Goal: Browse casually

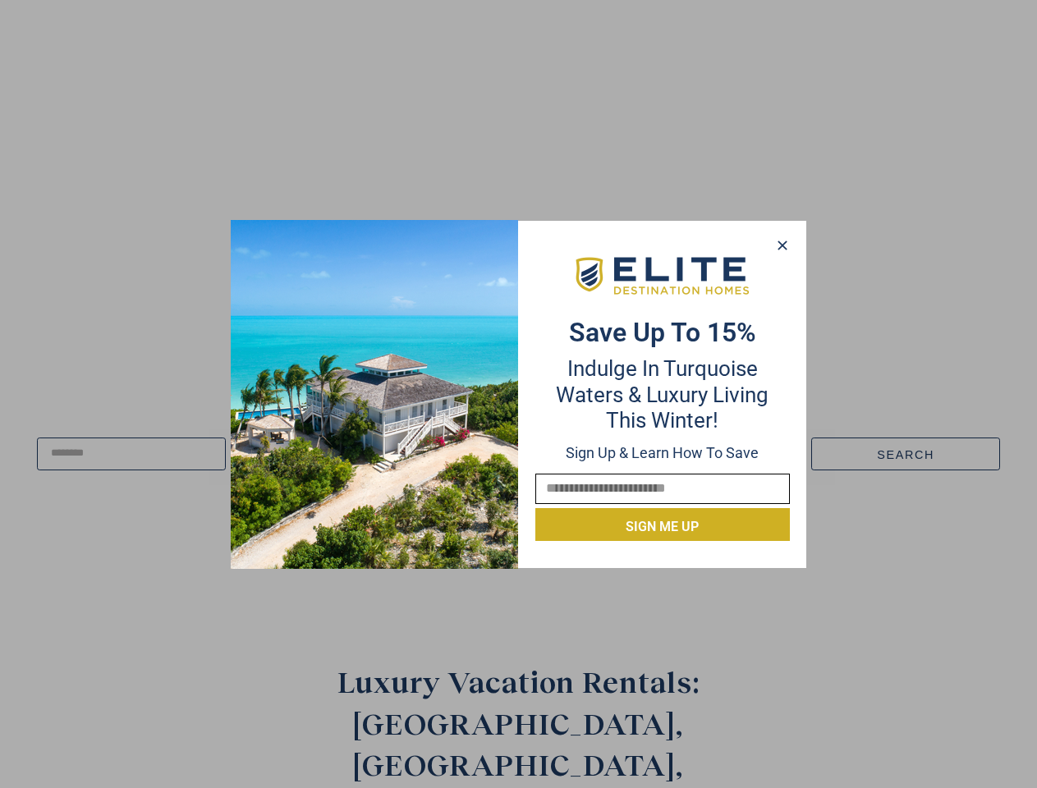
click at [519, 394] on div "Save up to 15% Indulge in Turquoise Waters & Luxury Living this winter! Sign up…" at bounding box center [662, 394] width 287 height 294
click at [782, 245] on icon at bounding box center [782, 245] width 9 height 9
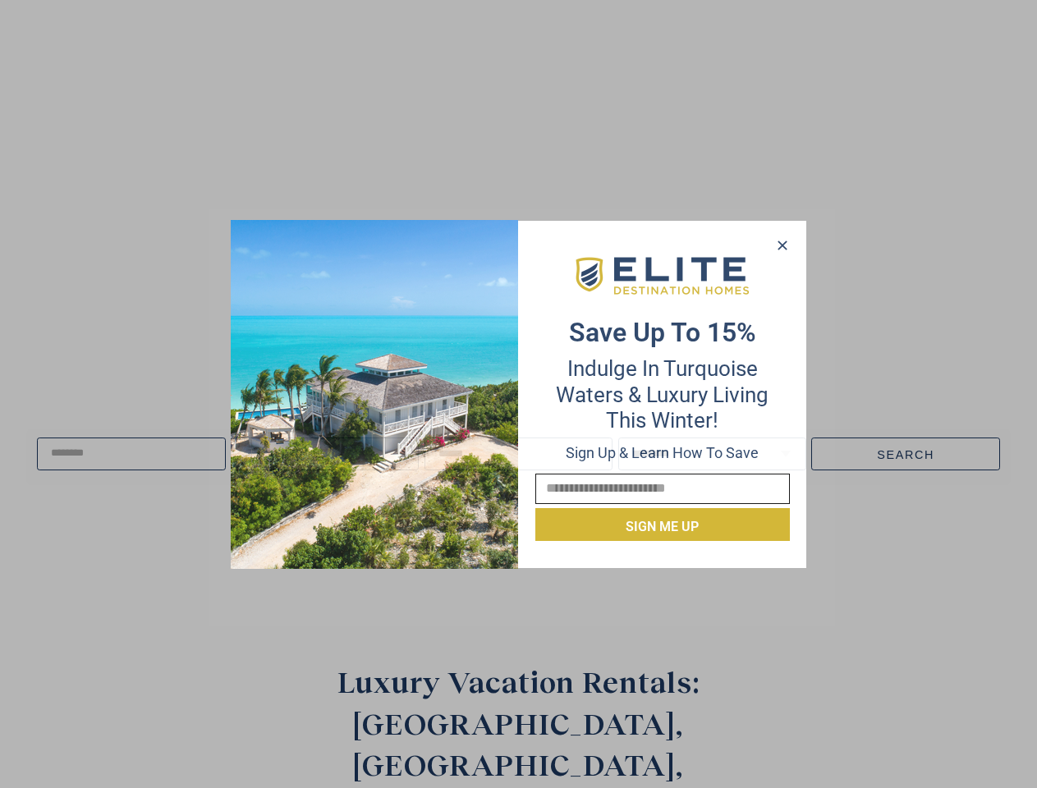
click at [782, 245] on icon at bounding box center [782, 245] width 9 height 9
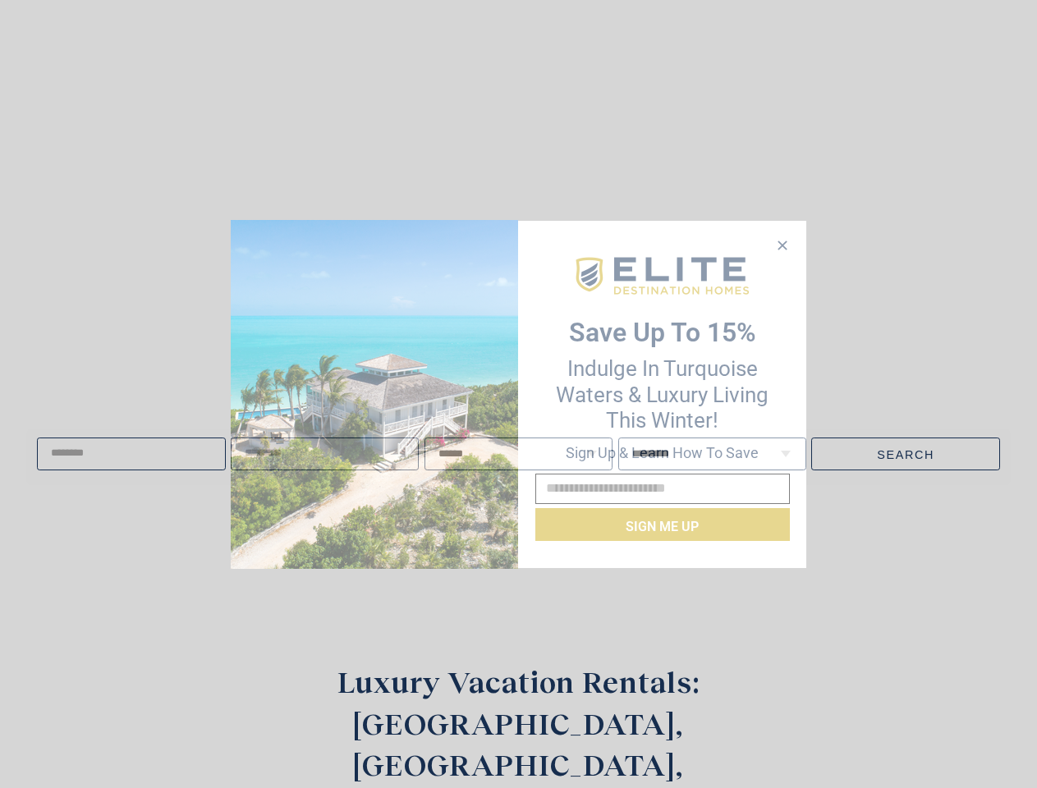
click at [782, 245] on icon at bounding box center [782, 245] width 9 height 9
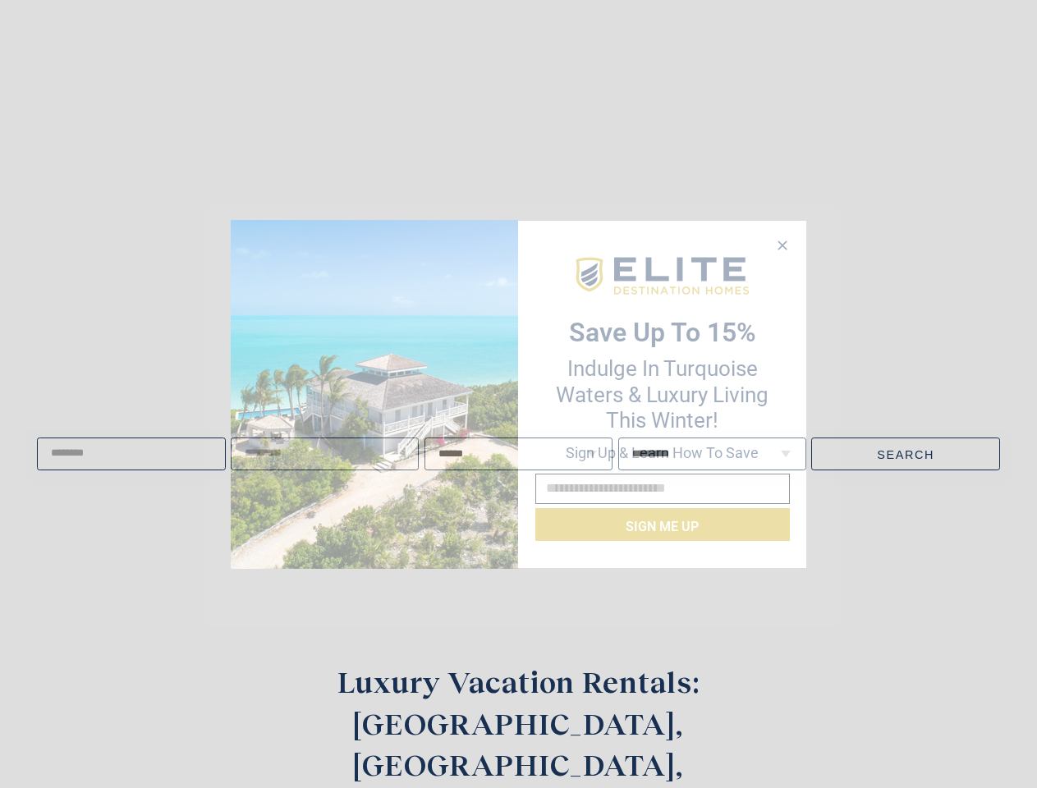
click at [374, 394] on img at bounding box center [374, 394] width 287 height 349
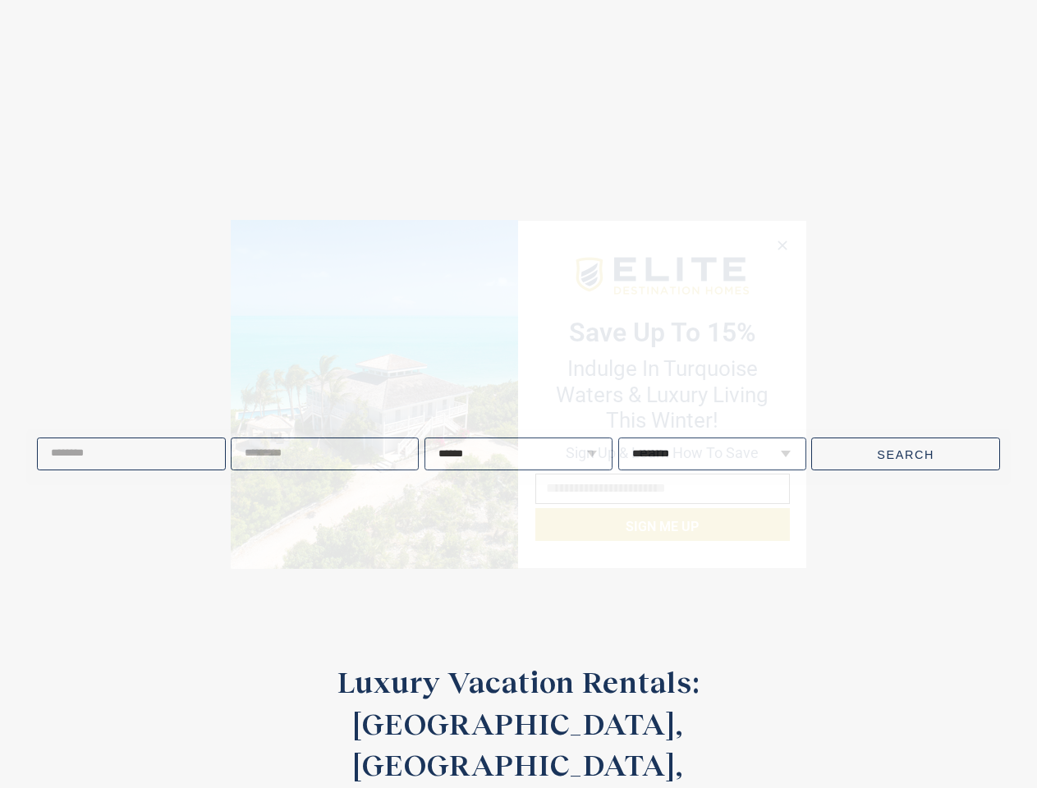
click at [663, 276] on video at bounding box center [519, 300] width 1200 height 600
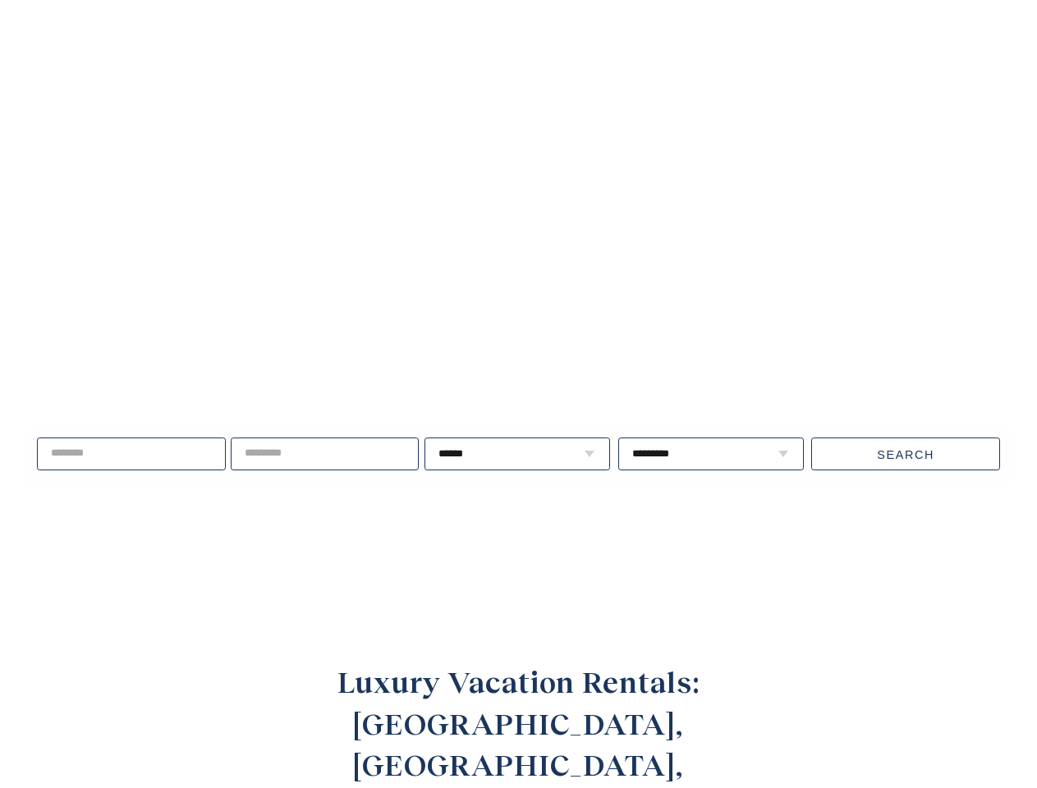
click at [663, 525] on div "Live well, travel often. ****** * * * * * * * * * ** ** ** ** ** ** **" at bounding box center [518, 454] width 1037 height 211
